Goal: Check status: Check status

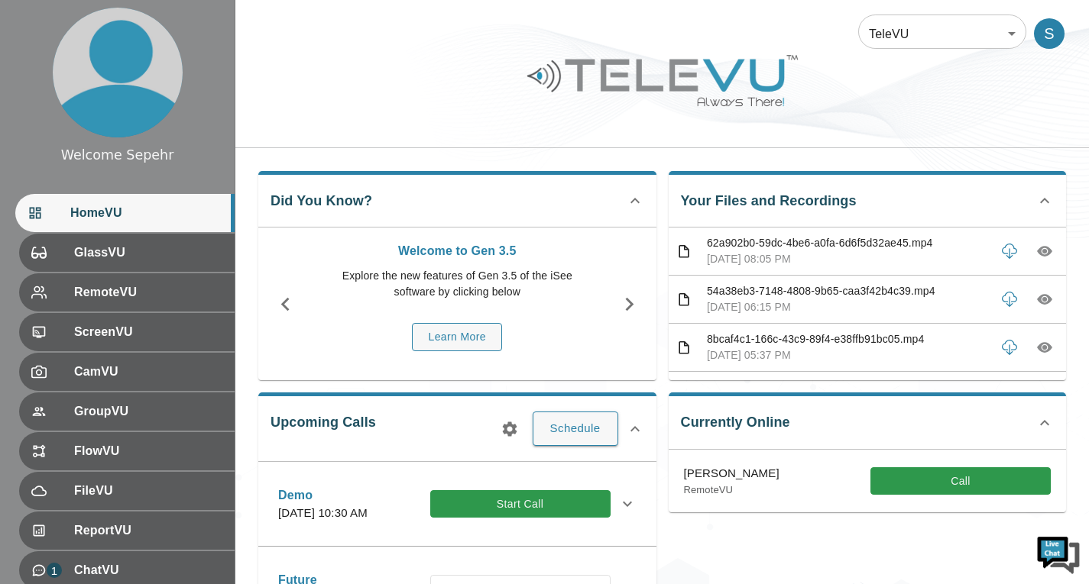
click at [888, 31] on body "Welcome Sepehr HomeVU GlassVU RemoteVU ScreenVU CamVU GroupVU FlowVU FileVU Rep…" at bounding box center [544, 496] width 1089 height 992
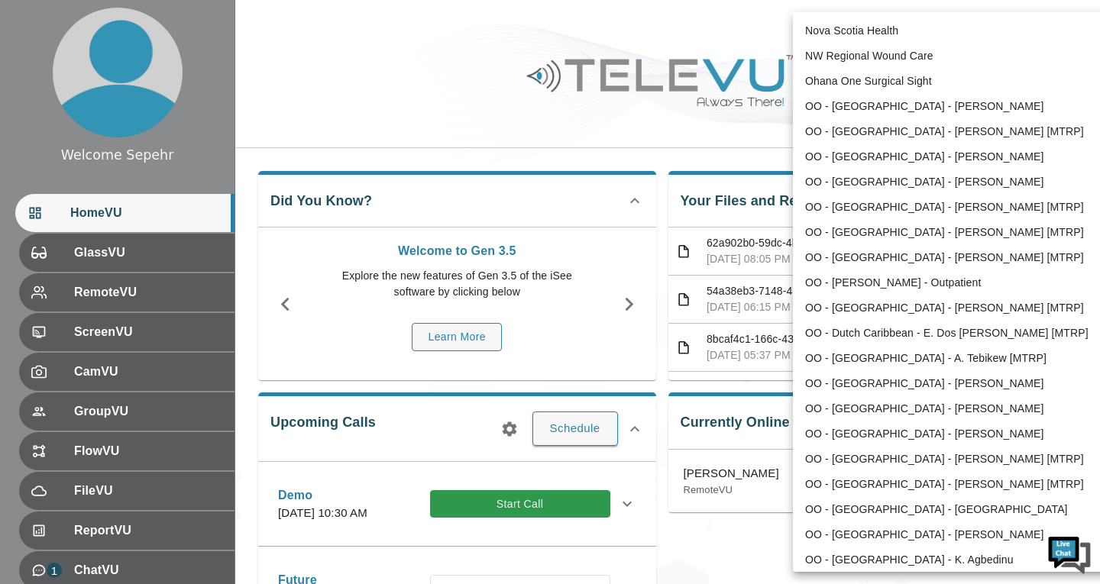
click at [836, 244] on li "OO - [GEOGRAPHIC_DATA] - [PERSON_NAME] [MTRP]" at bounding box center [951, 232] width 317 height 25
type input "213"
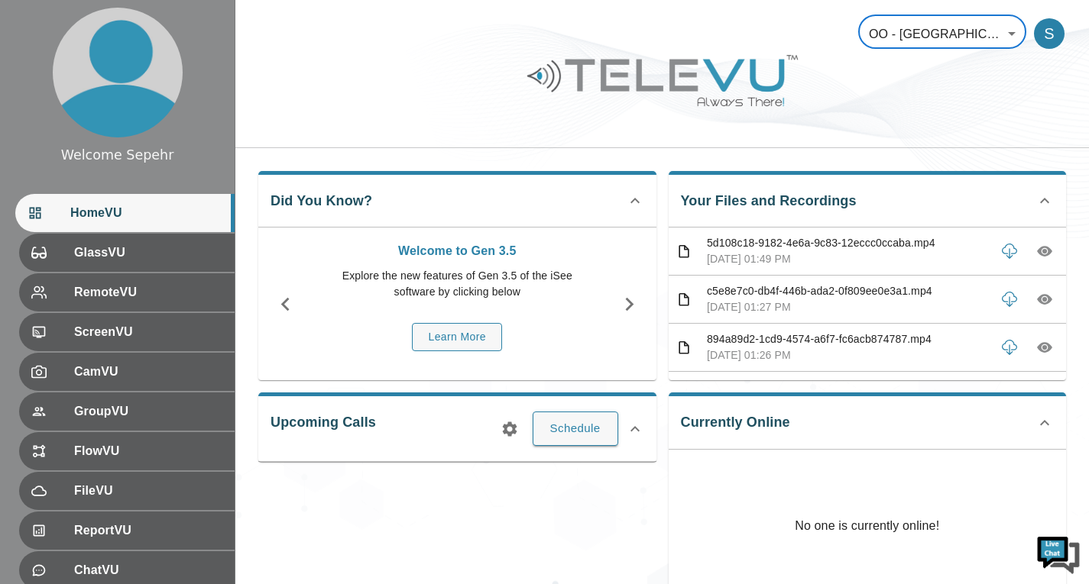
click at [1037, 257] on icon "button" at bounding box center [1044, 251] width 15 height 15
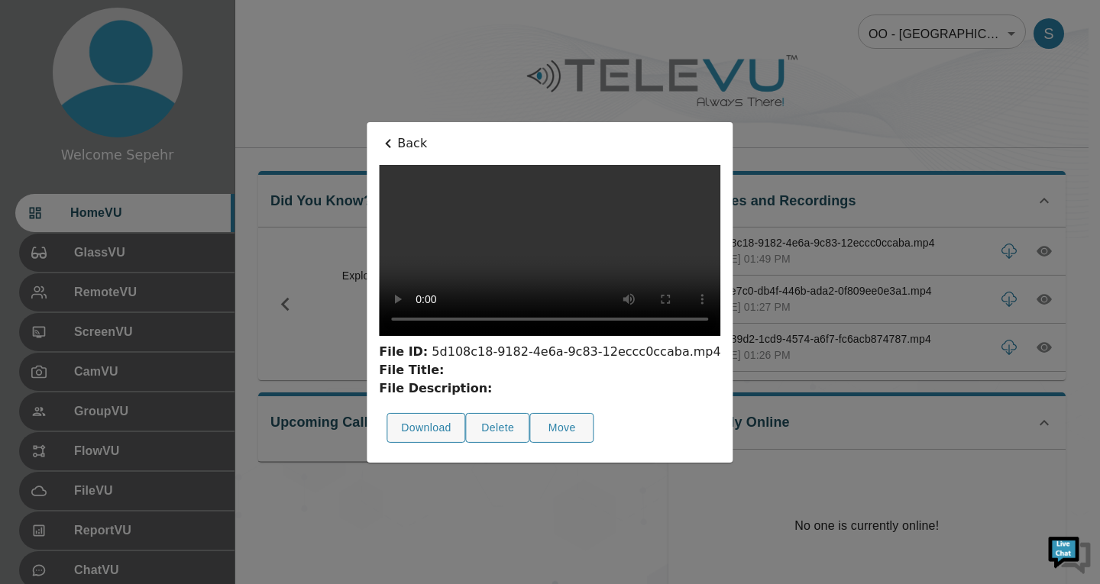
click at [907, 128] on div at bounding box center [550, 292] width 1100 height 584
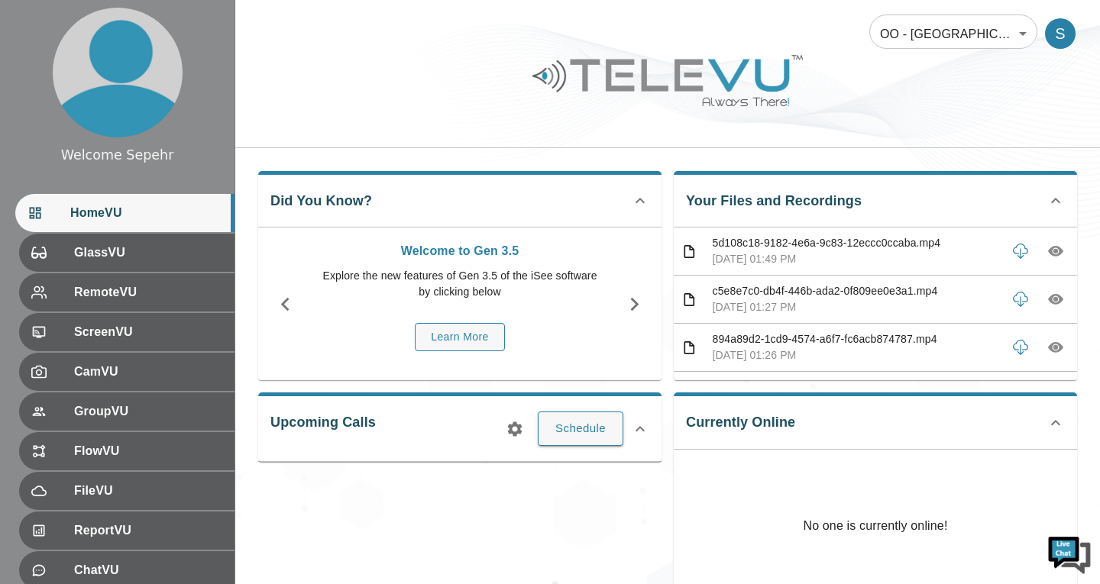
click at [893, 33] on body "Welcome Sepehr HomeVU GlassVU RemoteVU ScreenVU CamVU GroupVU FlowVU FileVU Rep…" at bounding box center [550, 408] width 1100 height 816
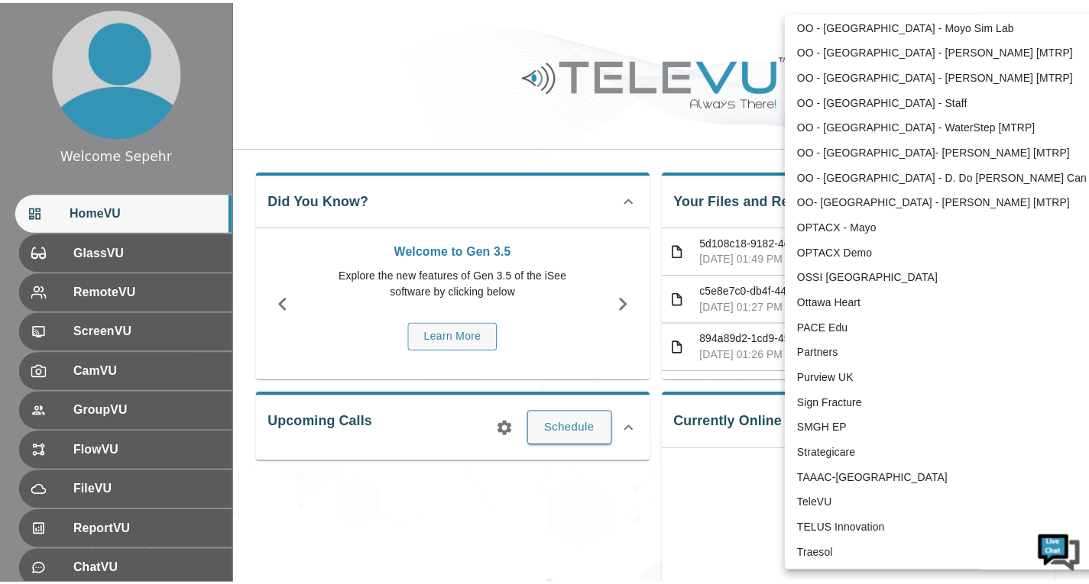
scroll to position [3183, 0]
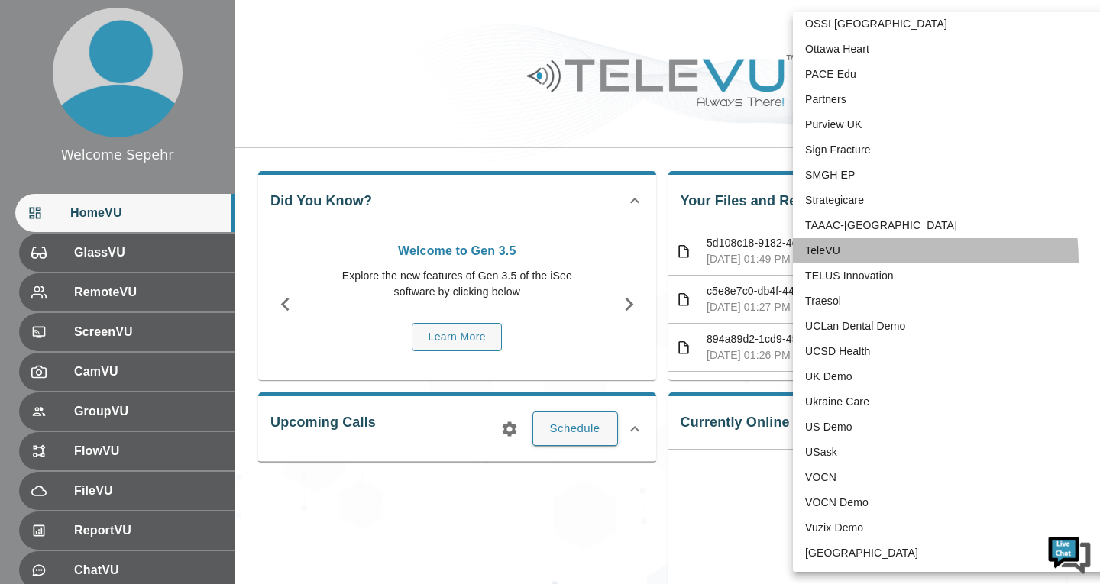
click at [837, 262] on li "TeleVU" at bounding box center [951, 250] width 317 height 25
type input "1"
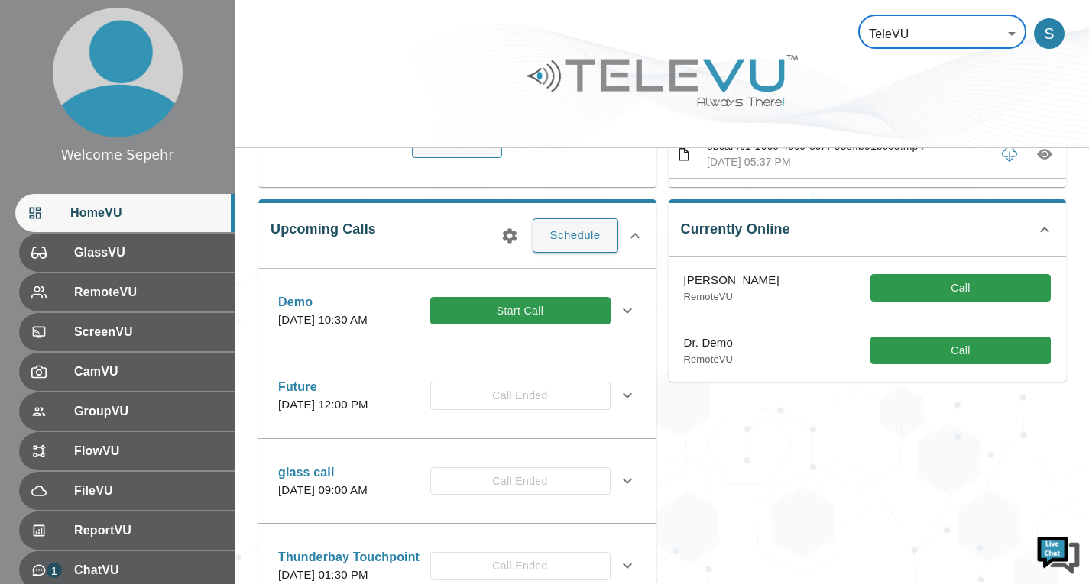
scroll to position [229, 0]
